Goal: Information Seeking & Learning: Learn about a topic

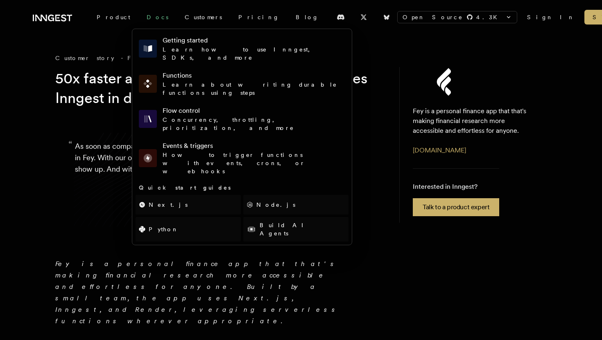
click at [144, 16] on link "Docs" at bounding box center [157, 17] width 38 height 15
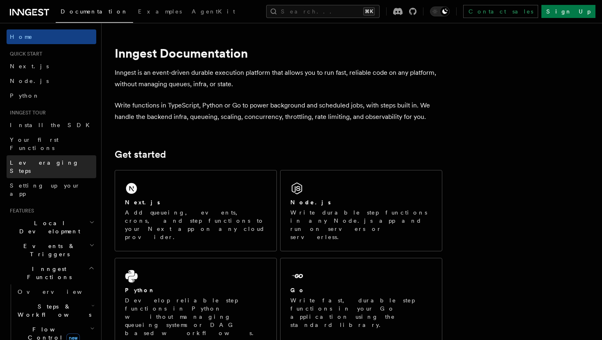
click at [58, 156] on link "Leveraging Steps" at bounding box center [52, 167] width 90 height 23
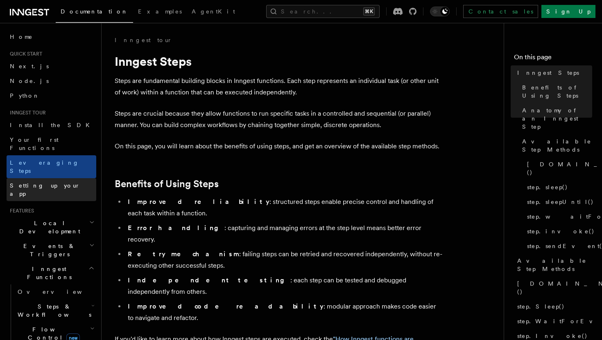
click at [62, 178] on link "Setting up your app" at bounding box center [52, 189] width 90 height 23
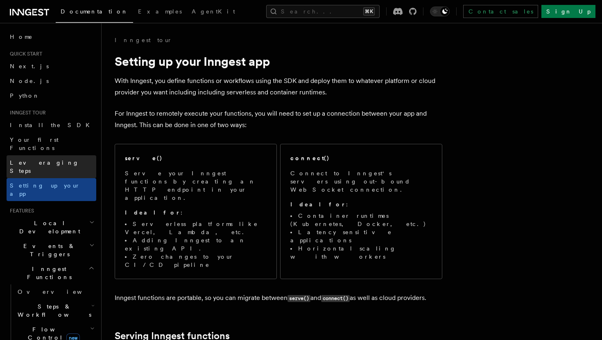
click at [53, 160] on span "Leveraging Steps" at bounding box center [44, 167] width 69 height 15
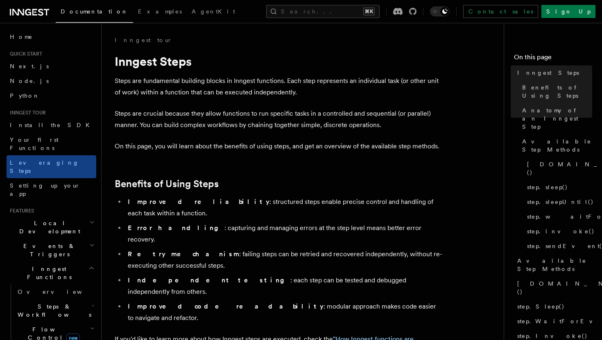
click at [39, 265] on span "Inngest Functions" at bounding box center [48, 273] width 82 height 16
click at [39, 289] on span "Overview" at bounding box center [60, 292] width 84 height 7
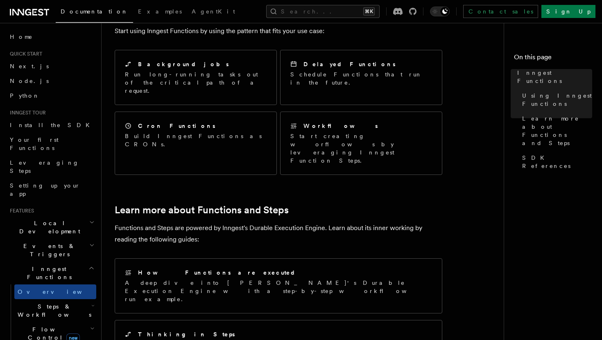
scroll to position [525, 0]
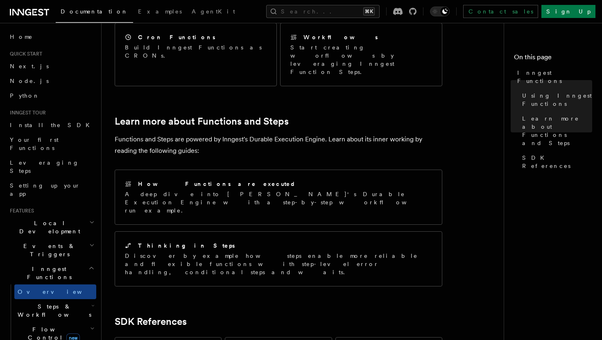
click at [47, 303] on span "Steps & Workflows" at bounding box center [52, 311] width 77 height 16
click at [45, 326] on span "Overview" at bounding box center [67, 330] width 84 height 8
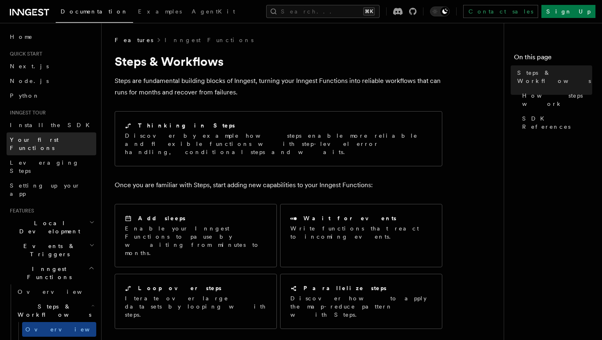
click at [37, 143] on span "Your first Functions" at bounding box center [34, 144] width 49 height 15
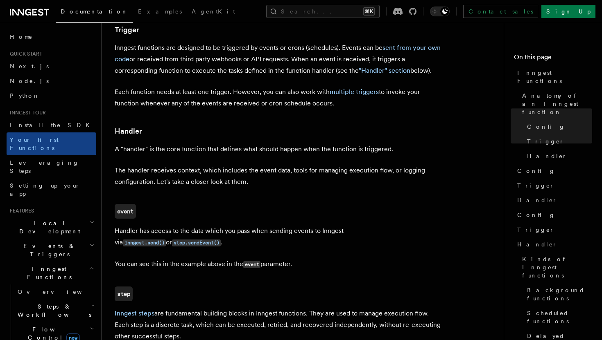
scroll to position [872, 0]
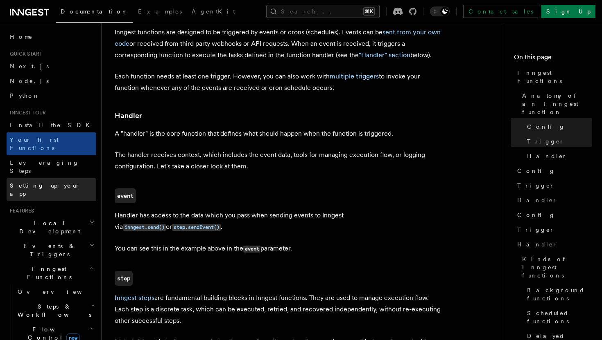
click at [22, 183] on span "Setting up your app" at bounding box center [45, 190] width 70 height 15
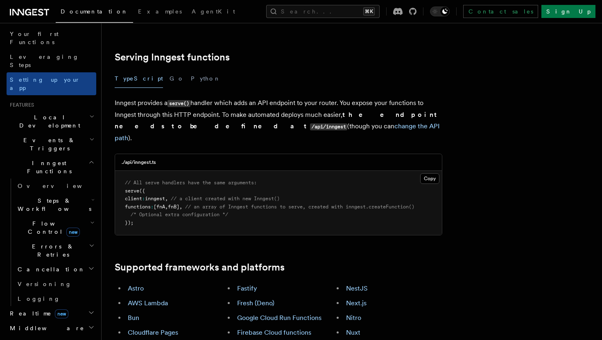
scroll to position [167, 0]
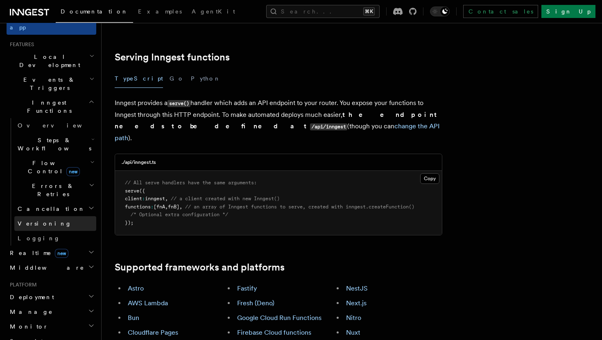
click at [43, 216] on link "Versioning" at bounding box center [55, 223] width 82 height 15
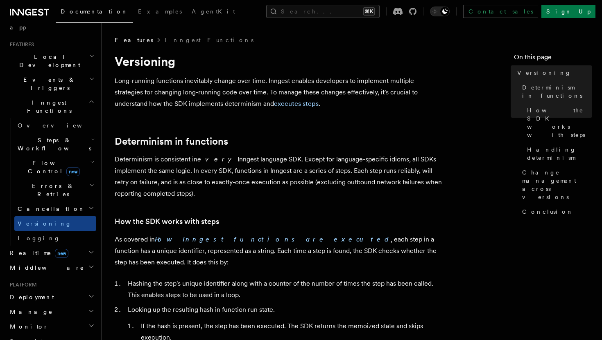
click at [54, 179] on h2 "Errors & Retries" at bounding box center [55, 190] width 82 height 23
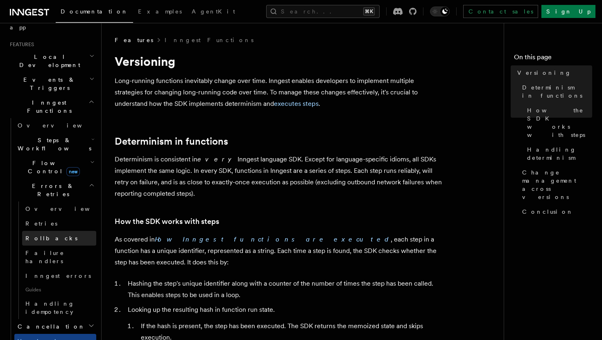
click at [45, 231] on link "Rollbacks" at bounding box center [59, 238] width 74 height 15
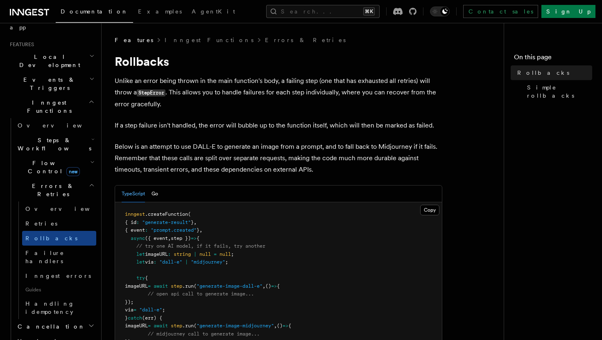
click at [441, 146] on p "Below is an attempt to use DALL-E to generate an image from a prompt, and to fa…" at bounding box center [278, 158] width 327 height 34
click at [37, 221] on span "Retries" at bounding box center [41, 224] width 32 height 7
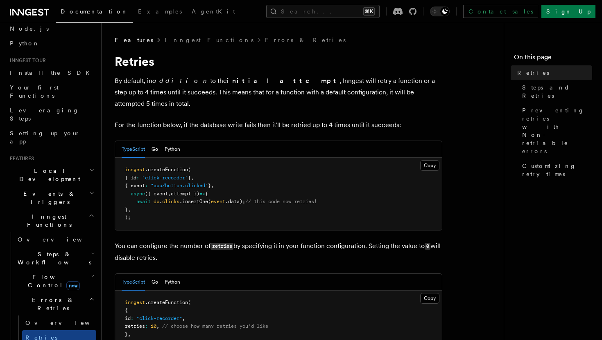
scroll to position [48, 0]
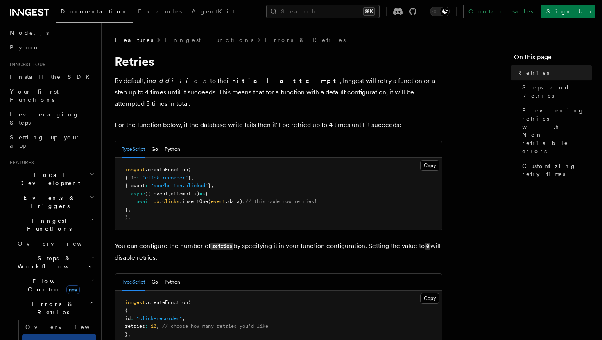
click at [45, 171] on span "Local Development" at bounding box center [48, 179] width 83 height 16
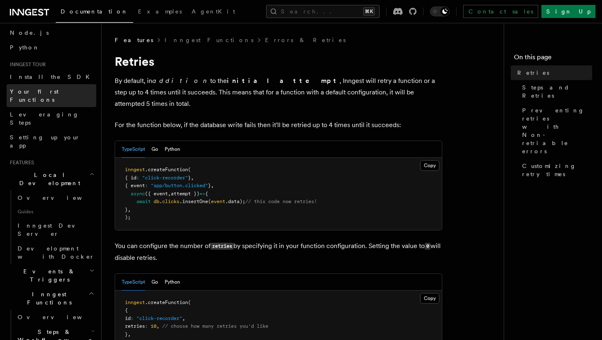
click at [32, 92] on span "Your first Functions" at bounding box center [34, 95] width 49 height 15
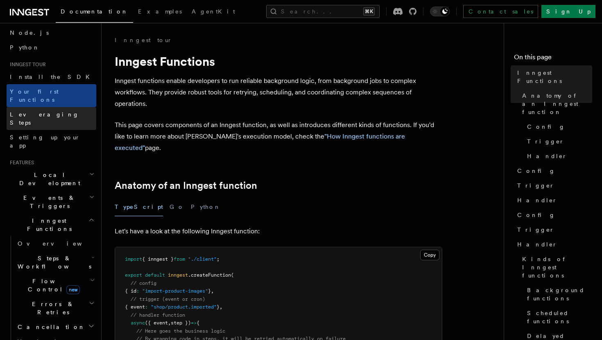
click at [32, 111] on span "Leveraging Steps" at bounding box center [44, 118] width 69 height 15
